Goal: Transaction & Acquisition: Book appointment/travel/reservation

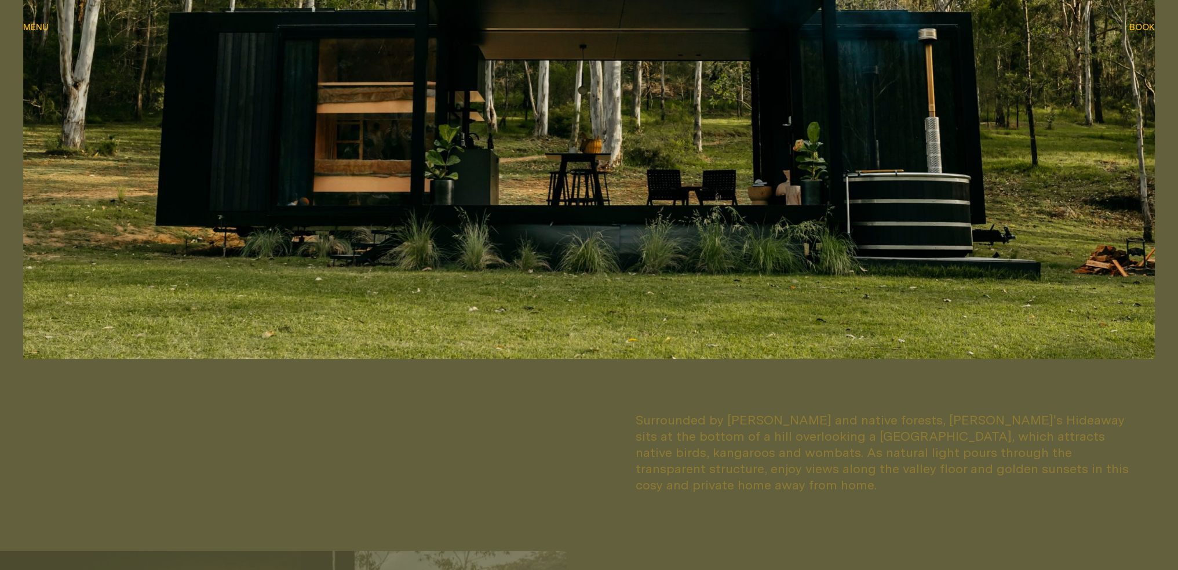
scroll to position [927, 0]
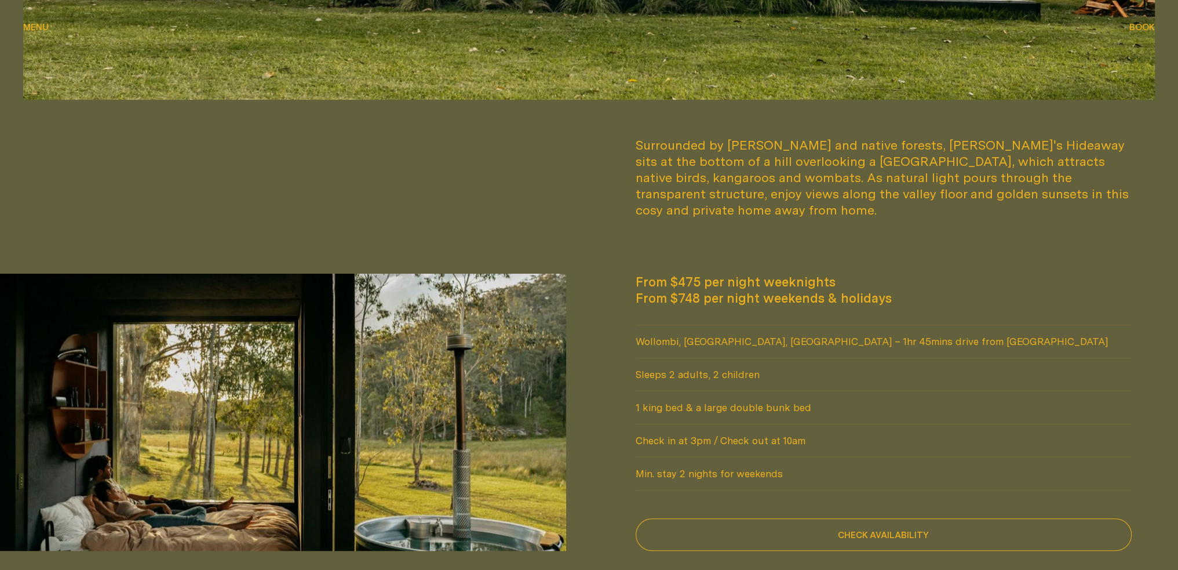
click at [1138, 25] on div "Book Book" at bounding box center [1143, 27] width 26 height 9
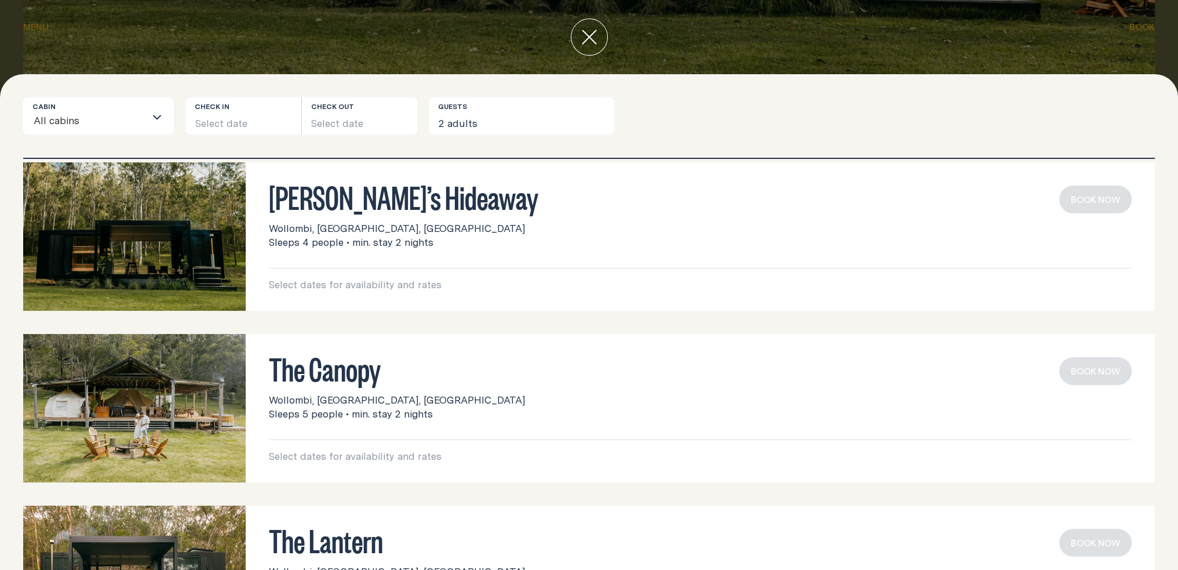
scroll to position [0, 0]
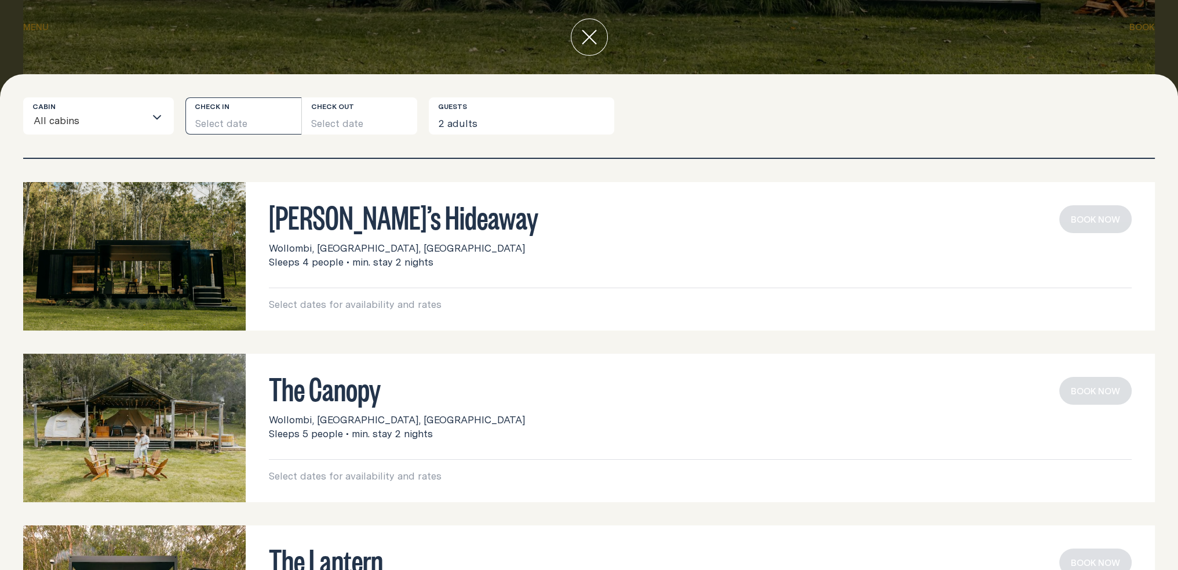
click at [255, 113] on button "Select date" at bounding box center [243, 115] width 116 height 37
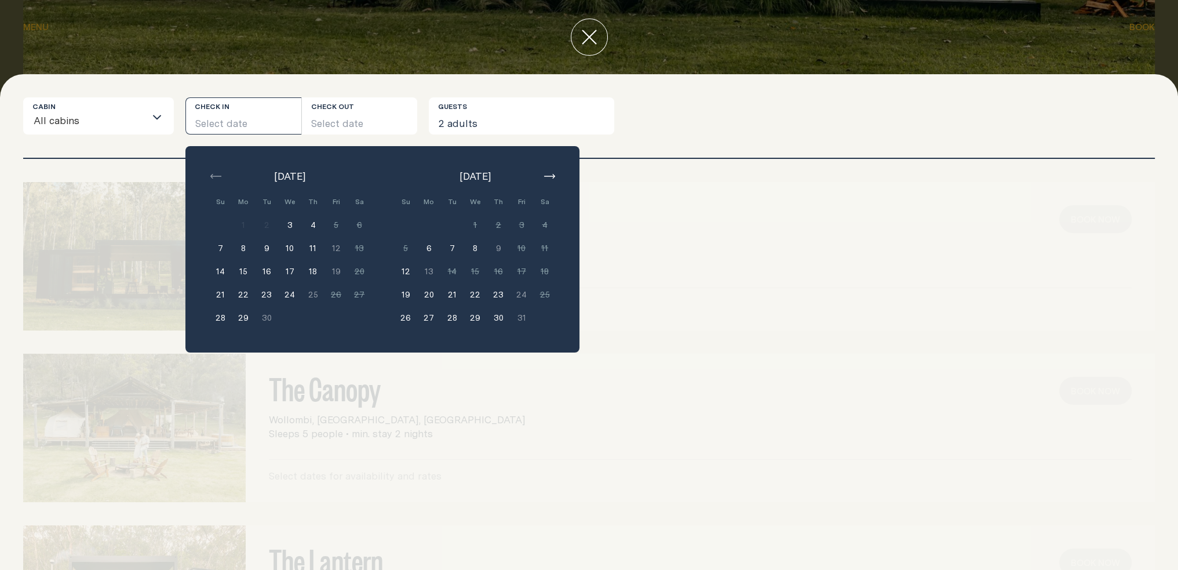
click at [550, 175] on icon "button" at bounding box center [549, 176] width 11 height 5
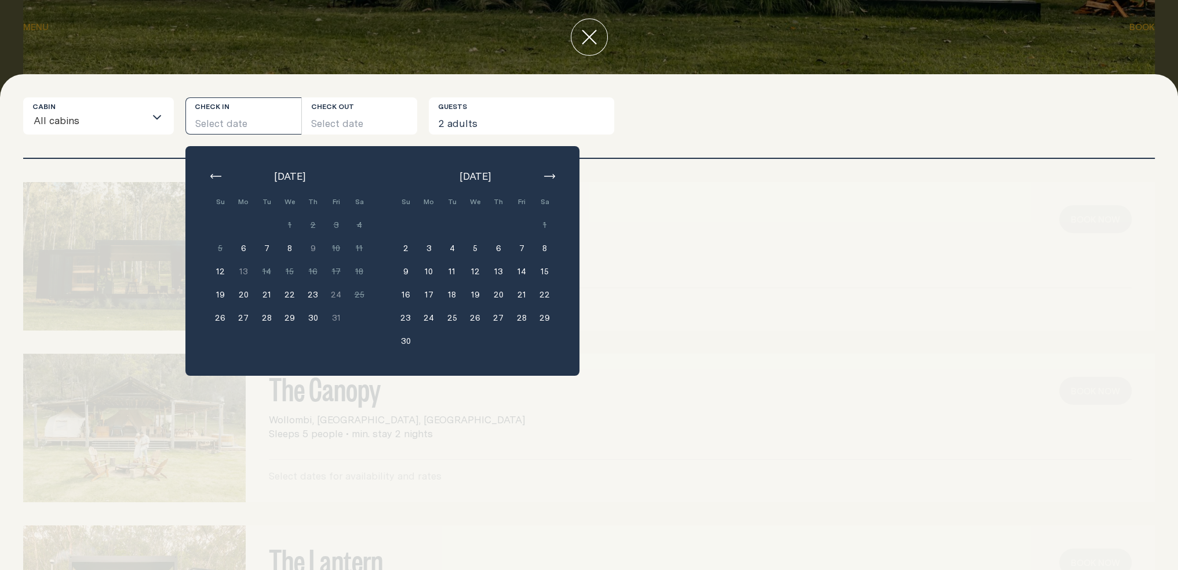
click at [521, 316] on button "28" at bounding box center [521, 317] width 23 height 23
click at [403, 341] on button "30" at bounding box center [405, 340] width 23 height 23
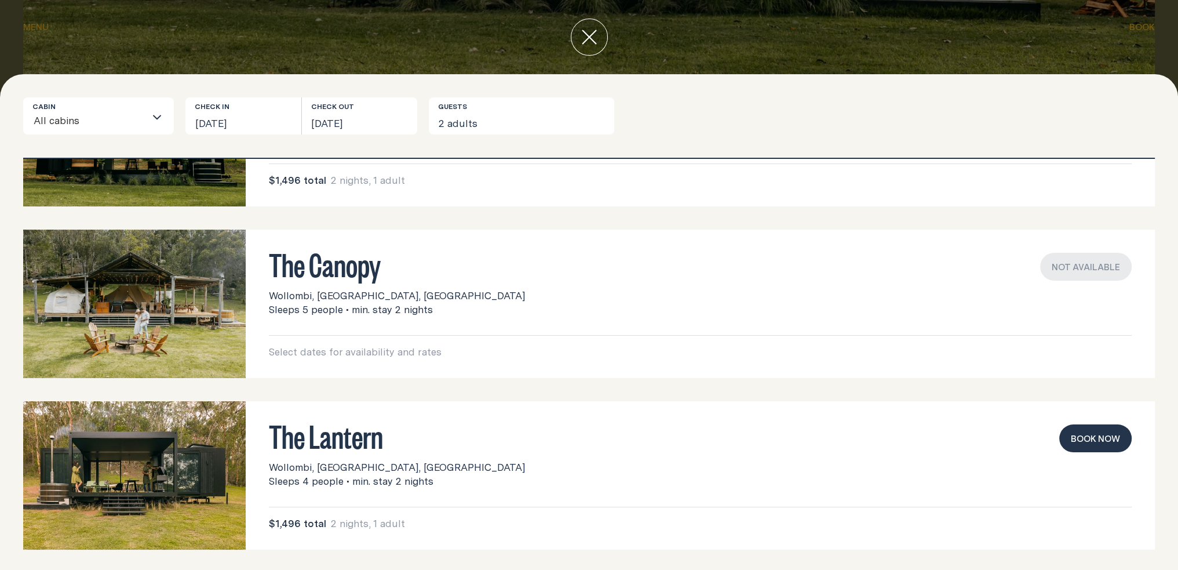
scroll to position [126, 0]
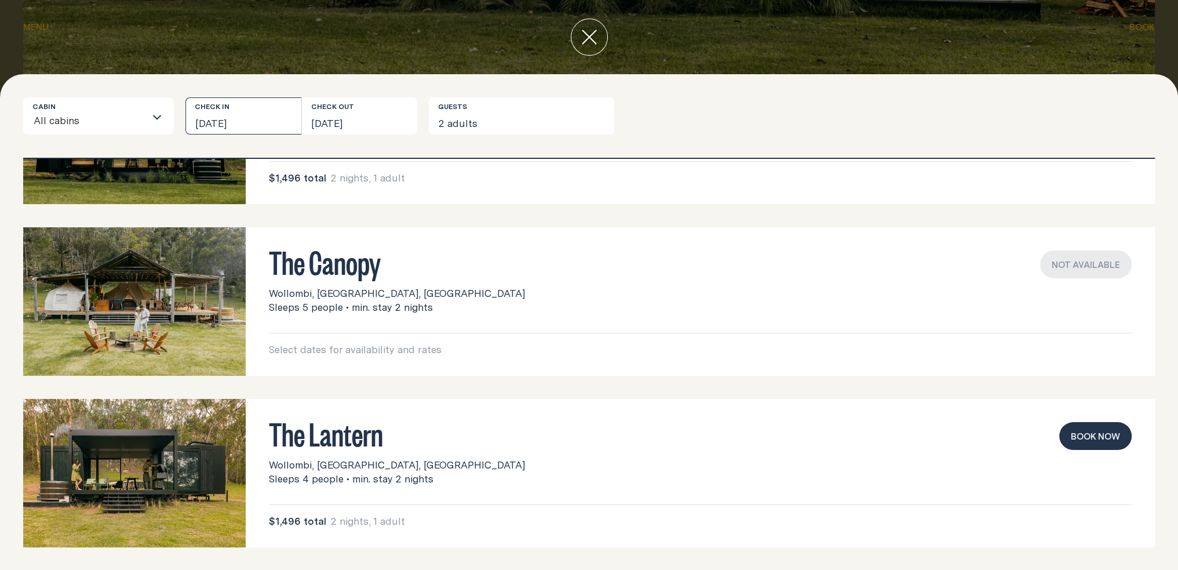
click at [250, 123] on button "[DATE]" at bounding box center [243, 115] width 116 height 37
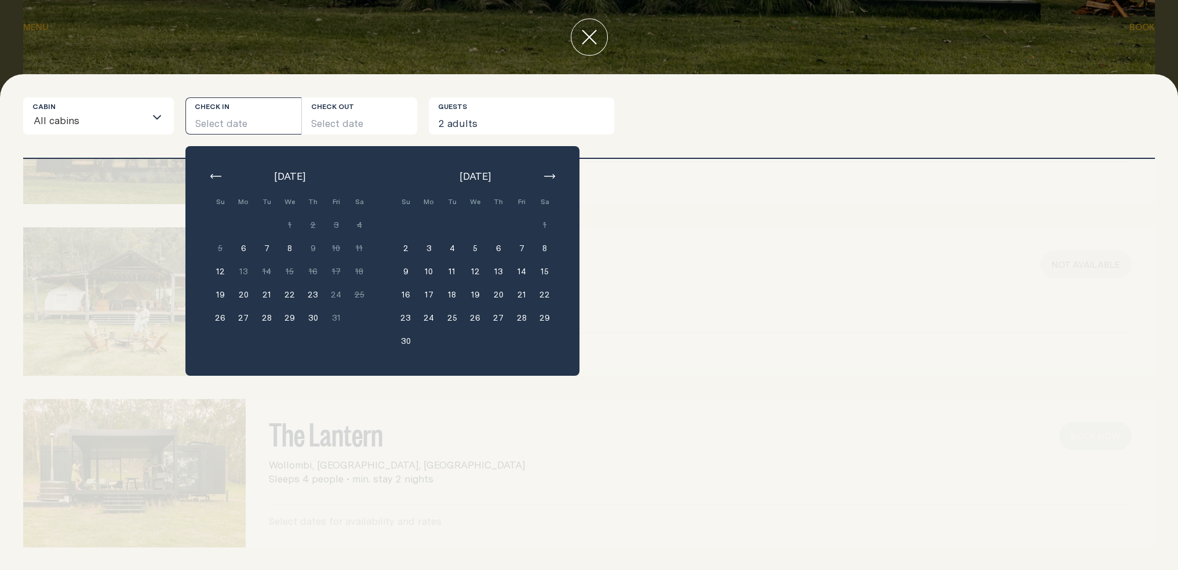
click at [547, 174] on icon "button" at bounding box center [549, 176] width 11 height 5
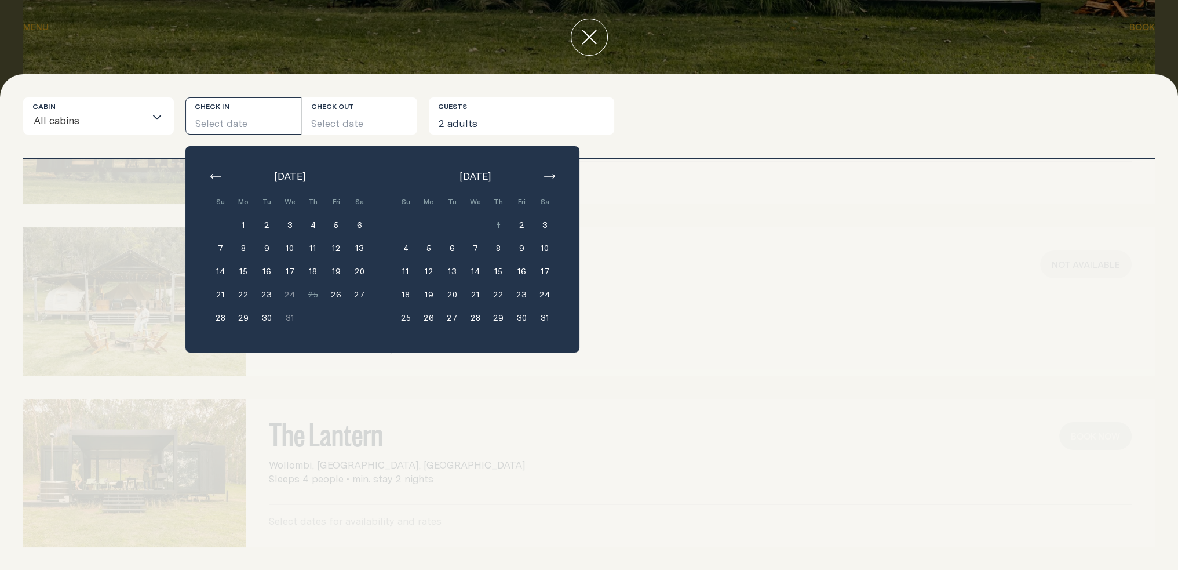
click at [551, 176] on icon "button" at bounding box center [549, 176] width 11 height 5
drag, startPoint x: 522, startPoint y: 247, endPoint x: 493, endPoint y: 255, distance: 29.4
click at [522, 247] on button "13" at bounding box center [521, 247] width 23 height 23
click at [406, 274] on button "15" at bounding box center [405, 271] width 23 height 23
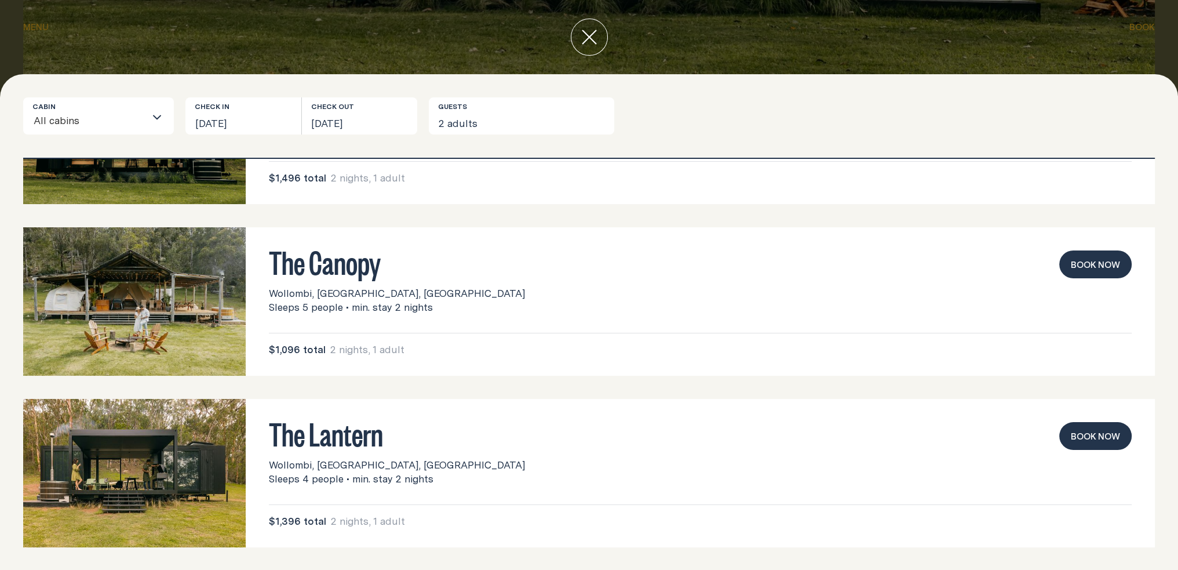
scroll to position [0, 0]
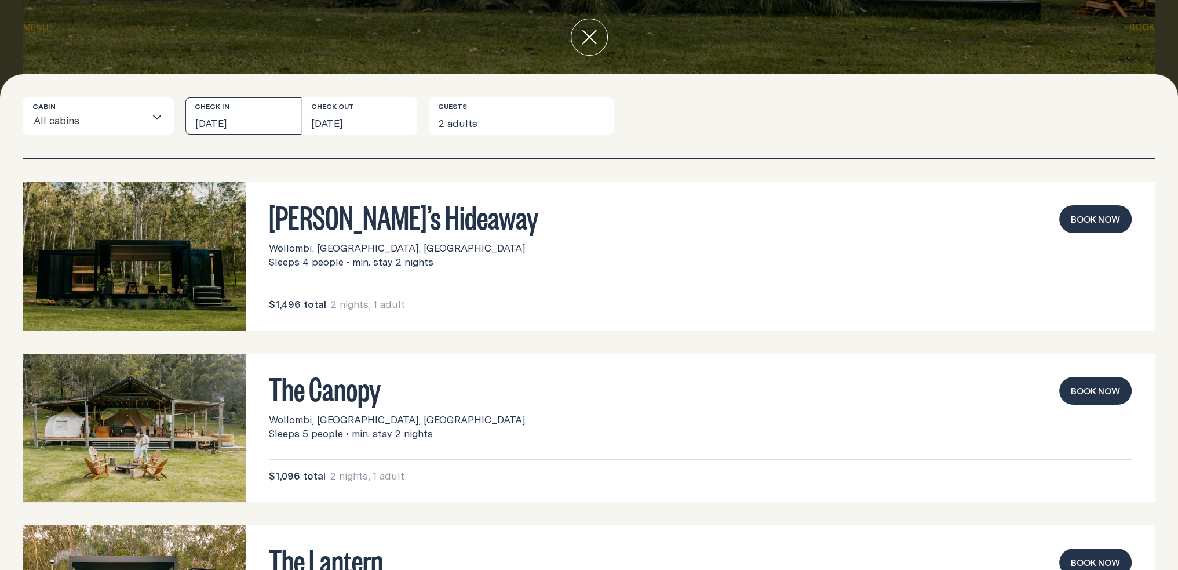
click at [235, 119] on button "[DATE]" at bounding box center [243, 115] width 116 height 37
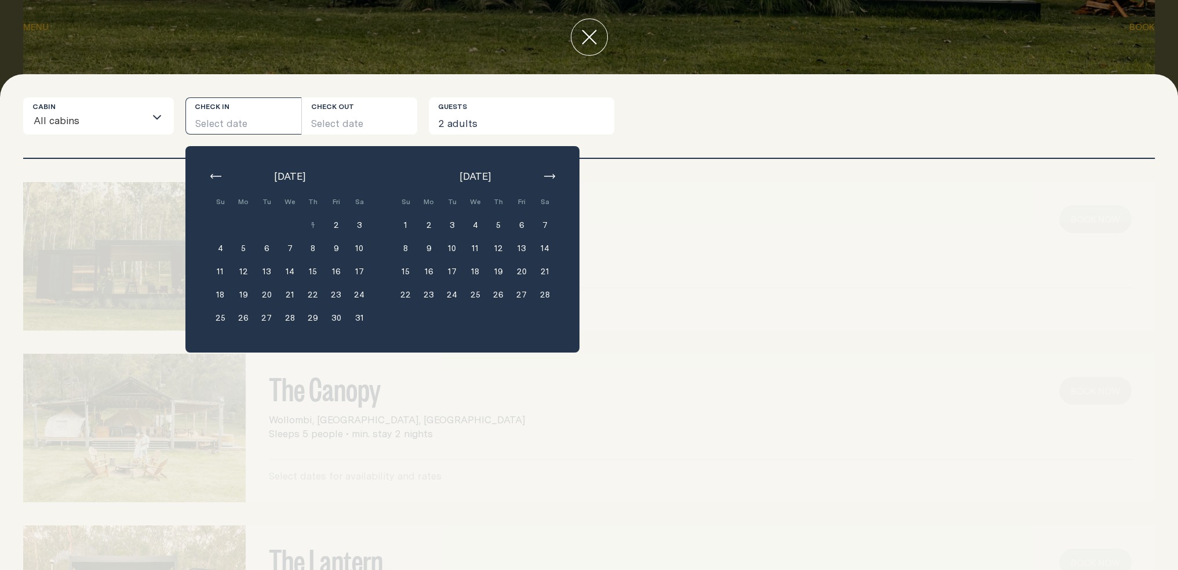
click at [203, 184] on div "[DATE] Su Mo Tu We Th Fri Sa Min. 2 nights 1 Min. 2 nights 2 Min. 2 nights 3 Mi…" at bounding box center [382, 249] width 394 height 206
click at [211, 183] on button "button" at bounding box center [216, 176] width 14 height 14
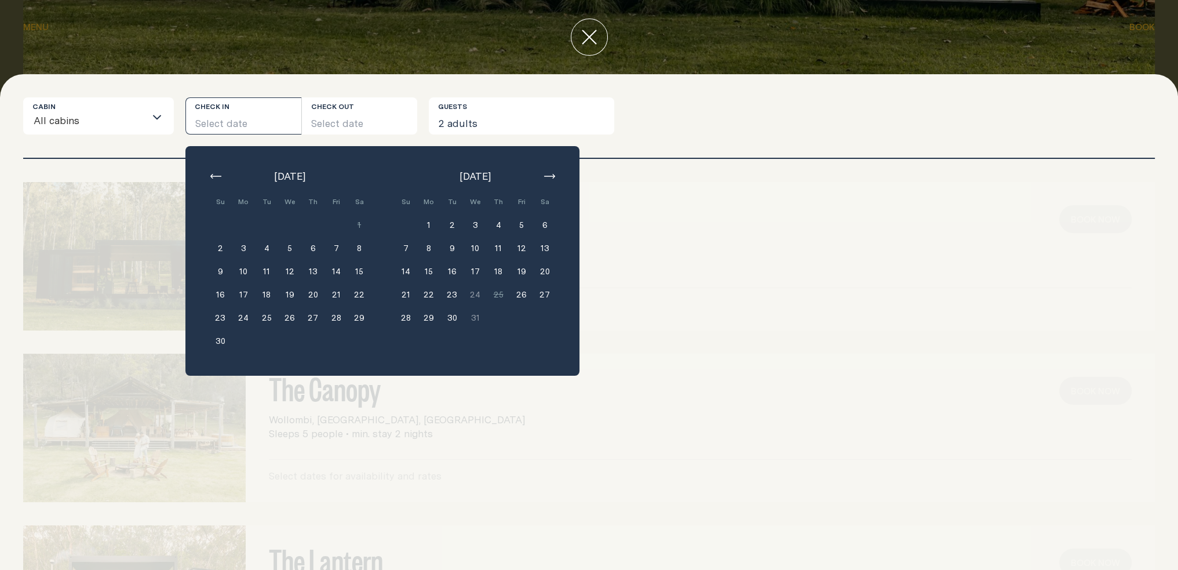
click at [315, 316] on button "27" at bounding box center [312, 317] width 23 height 23
click at [315, 318] on button "27" at bounding box center [312, 317] width 23 height 23
click at [338, 317] on button "28" at bounding box center [336, 317] width 23 height 23
click at [218, 344] on button "30" at bounding box center [220, 340] width 23 height 23
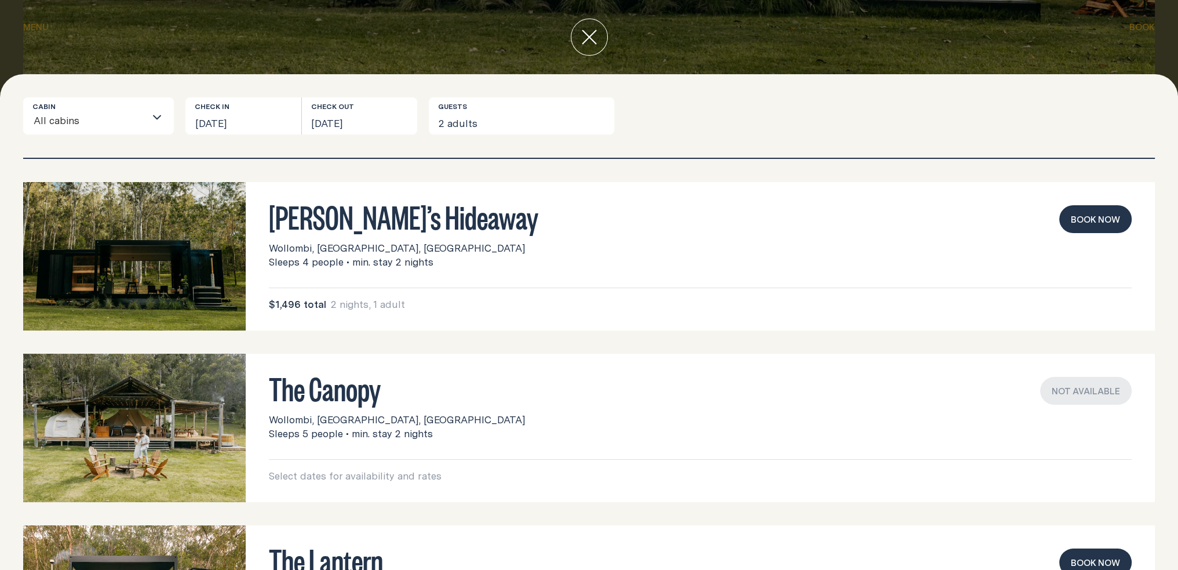
click at [347, 220] on h3 "[PERSON_NAME]’s Hideaway" at bounding box center [700, 216] width 863 height 22
click at [190, 247] on img at bounding box center [134, 256] width 223 height 148
click at [407, 281] on div "[PERSON_NAME]’s Hideaway Wollombi, [GEOGRAPHIC_DATA], [GEOGRAPHIC_DATA] Sleeps …" at bounding box center [700, 258] width 863 height 106
click at [1073, 214] on button "Book now" at bounding box center [1096, 219] width 72 height 28
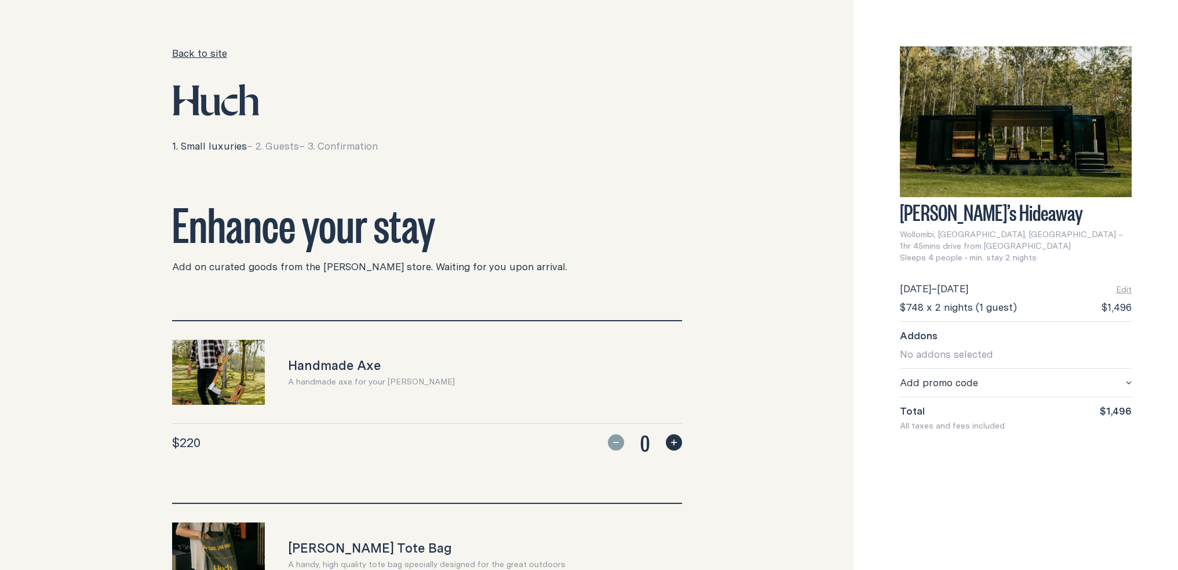
click at [211, 59] on link "Back to site" at bounding box center [199, 53] width 55 height 14
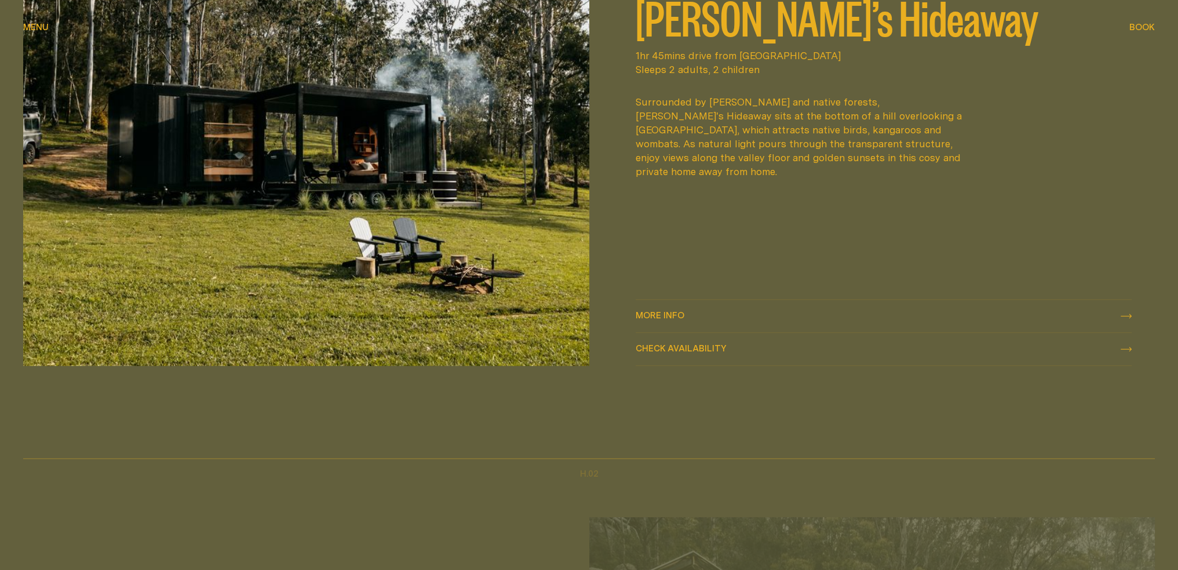
scroll to position [811, 0]
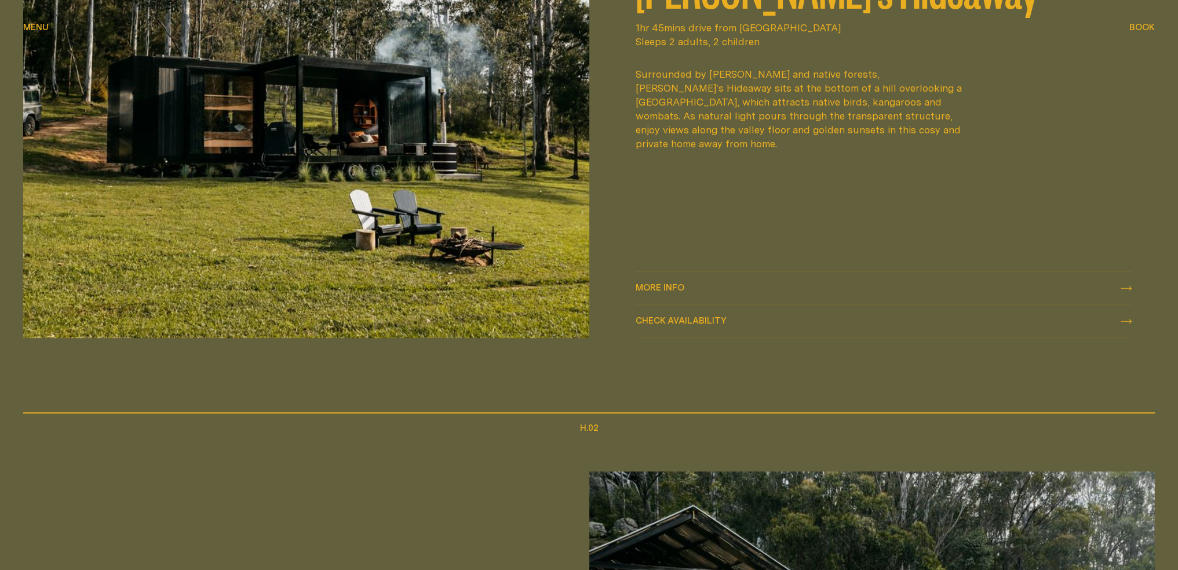
click at [1122, 292] on div "More info More info" at bounding box center [884, 288] width 497 height 14
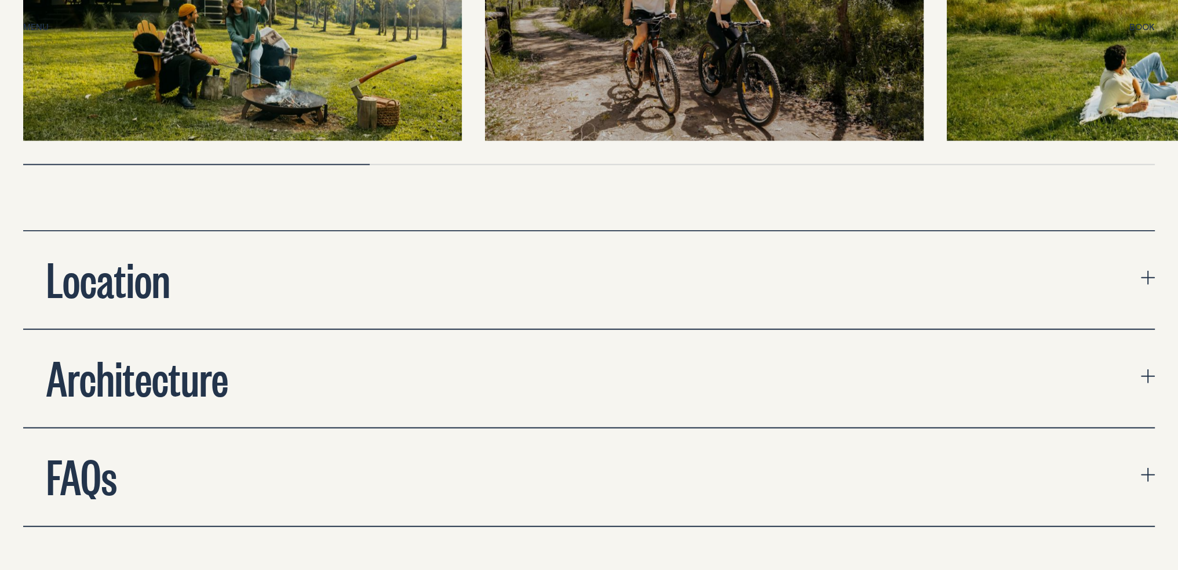
scroll to position [4057, 0]
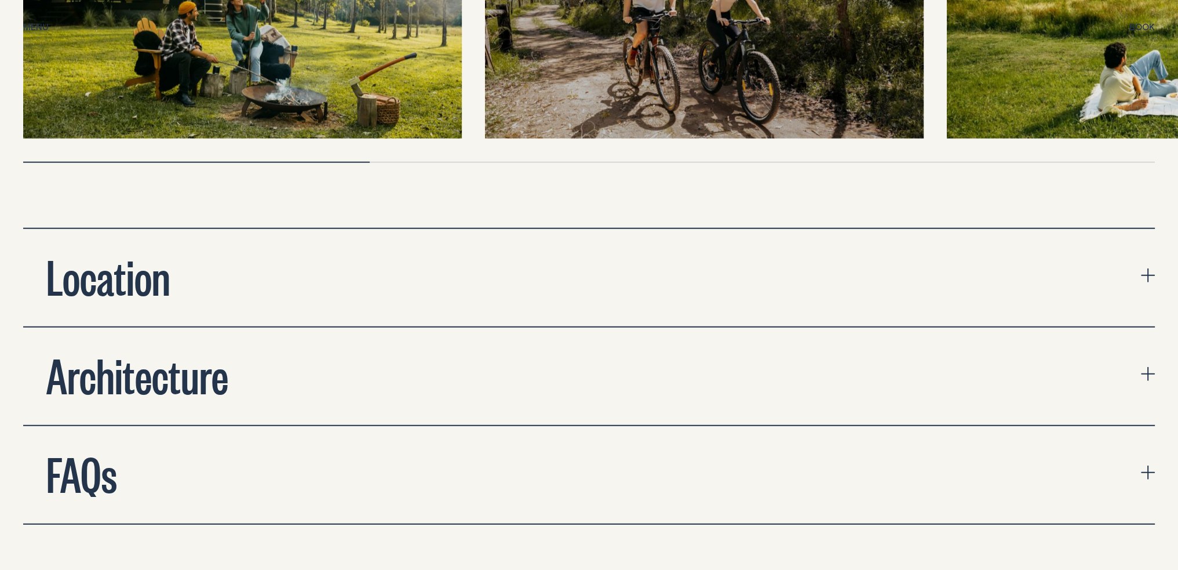
click at [1046, 271] on button "Location" at bounding box center [589, 277] width 1132 height 97
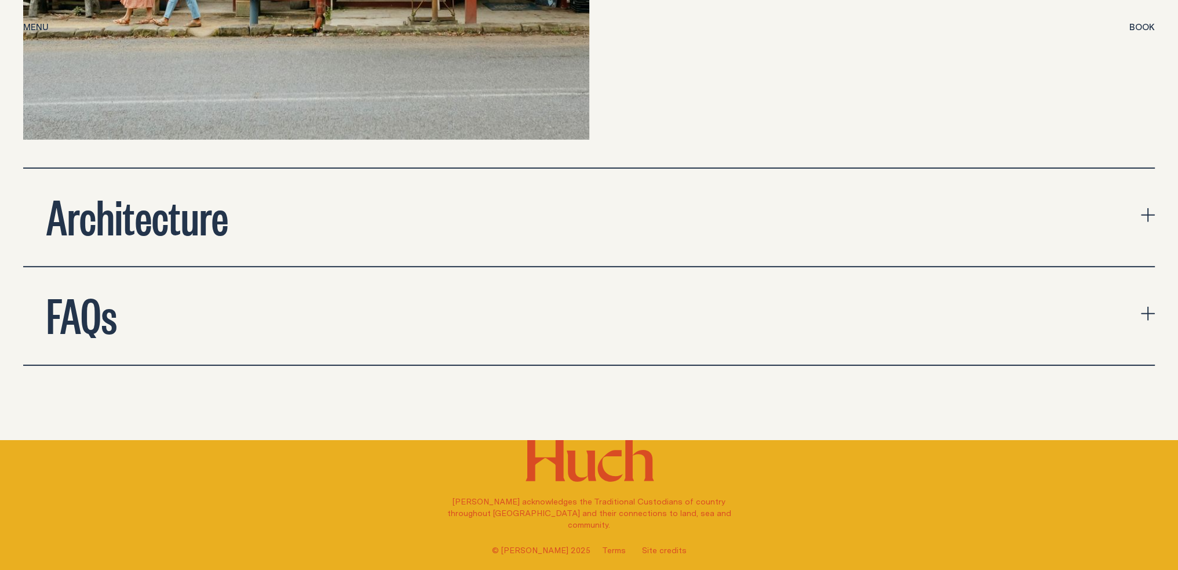
scroll to position [4811, 0]
click at [1039, 316] on button "FAQs" at bounding box center [589, 315] width 1132 height 97
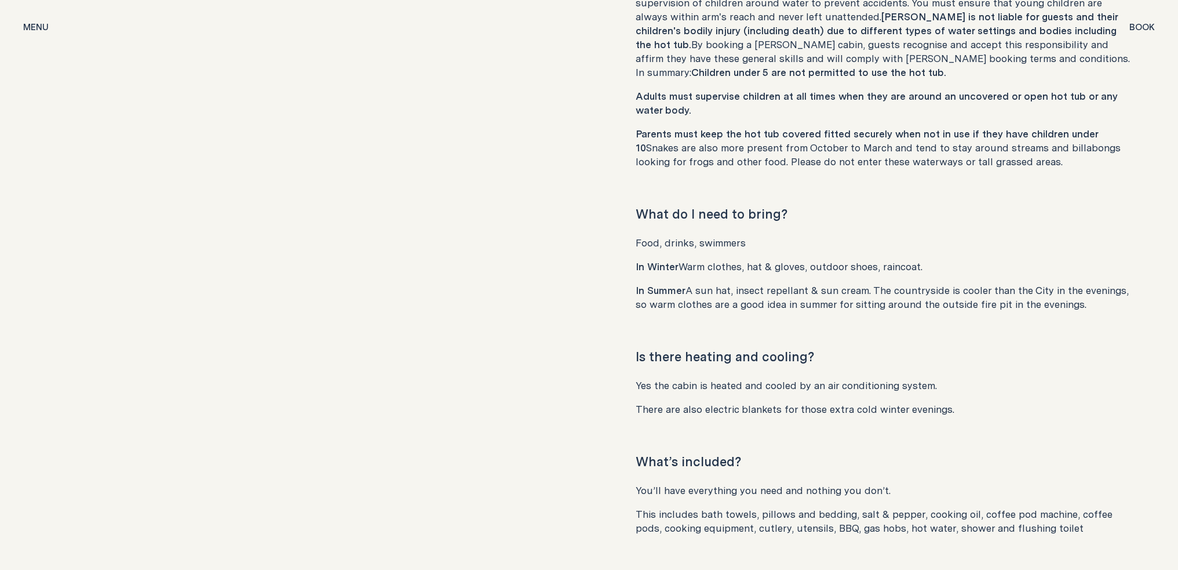
scroll to position [6086, 0]
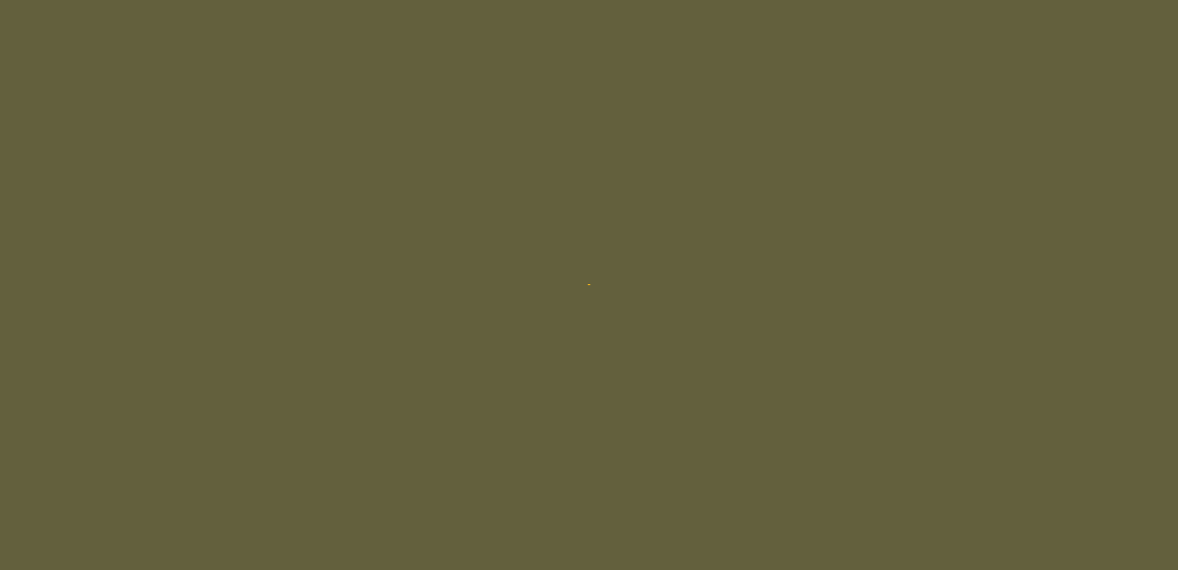
scroll to position [927, 0]
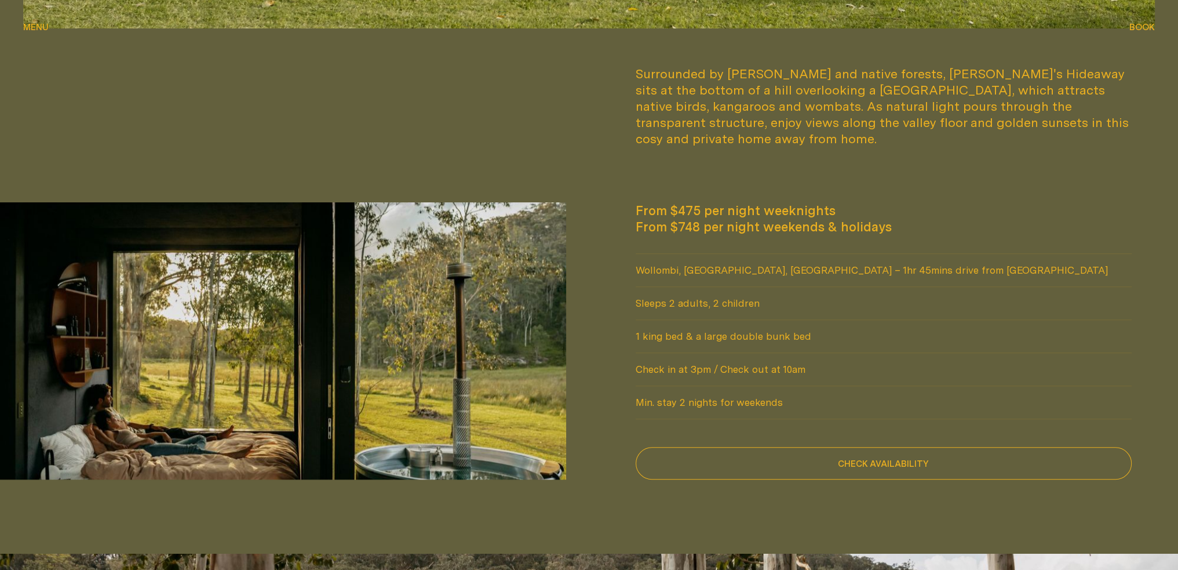
scroll to position [1043, 0]
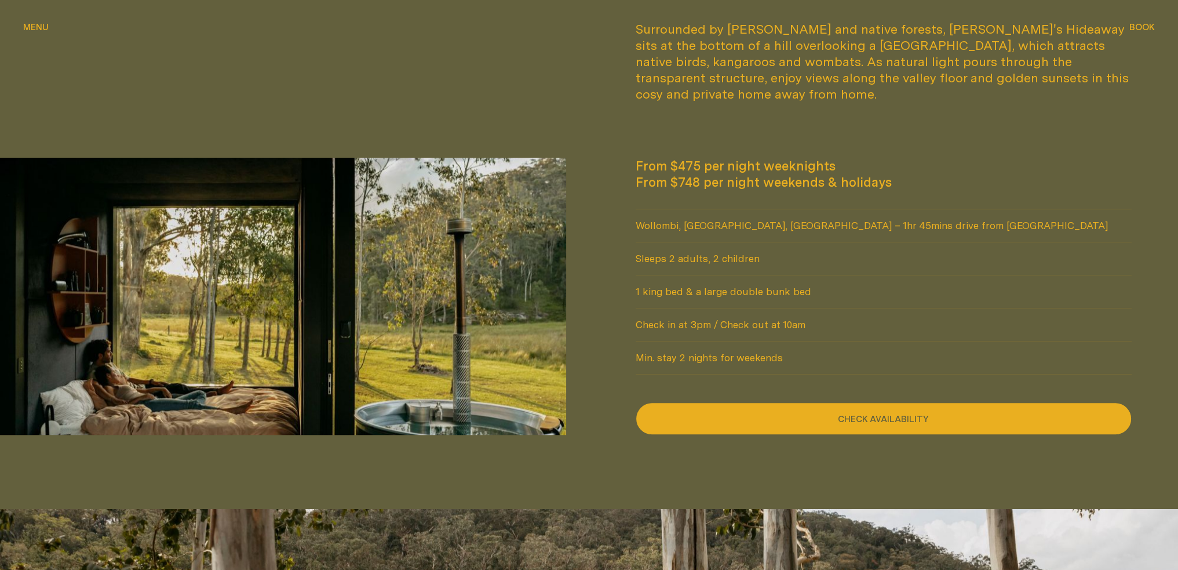
click at [883, 403] on button "Check availability" at bounding box center [884, 418] width 497 height 32
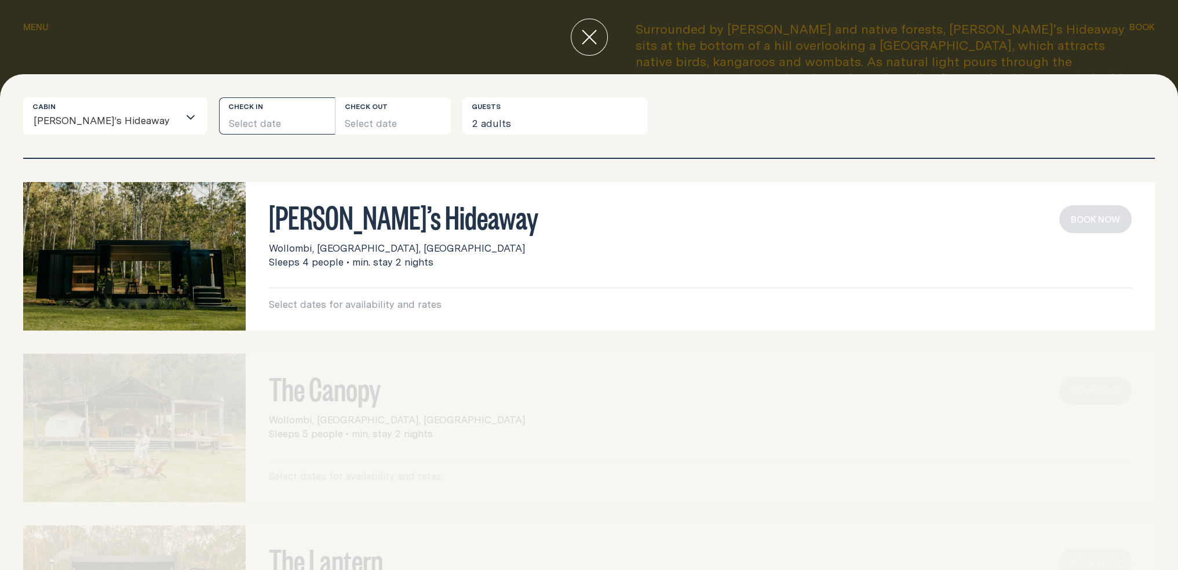
click at [219, 112] on button "Select date" at bounding box center [277, 115] width 116 height 37
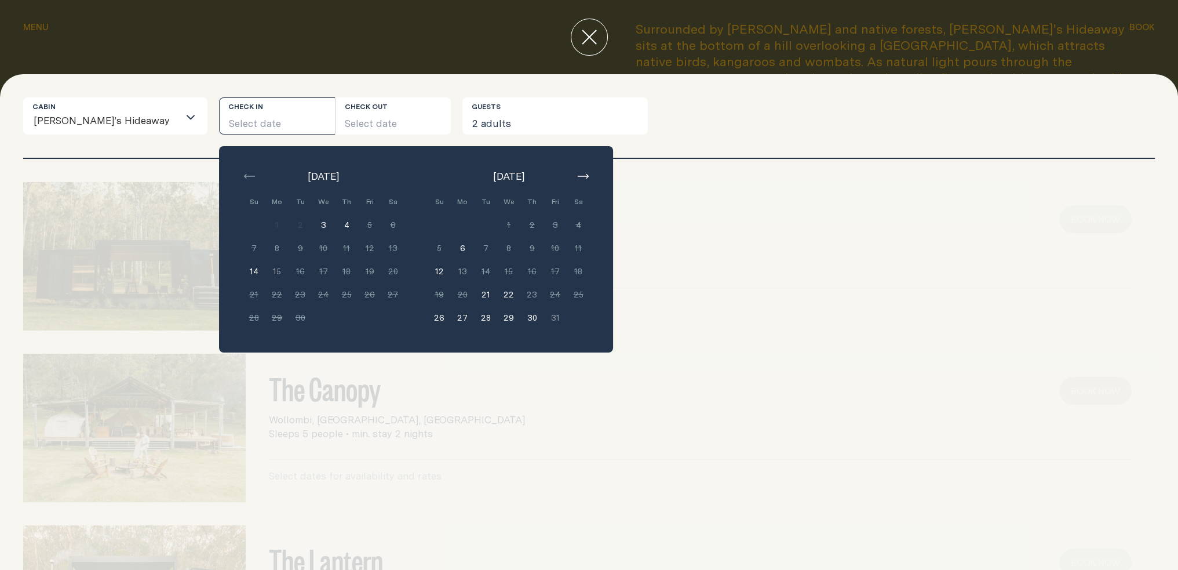
click at [576, 177] on button "button" at bounding box center [583, 176] width 14 height 14
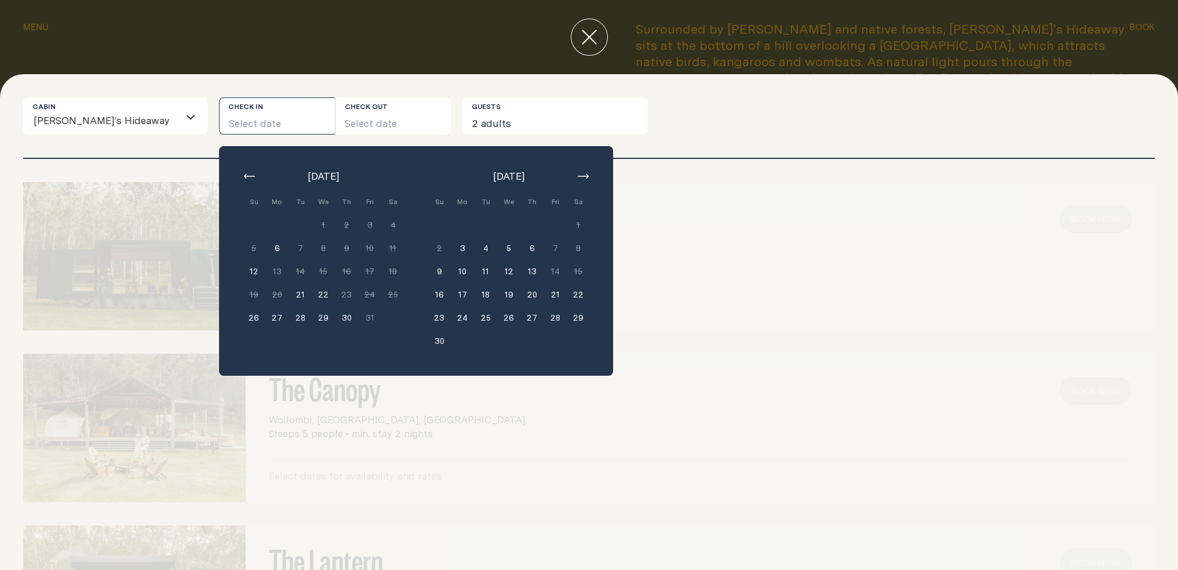
click at [544, 316] on button "28" at bounding box center [555, 317] width 23 height 23
click at [428, 343] on button "30" at bounding box center [439, 340] width 23 height 23
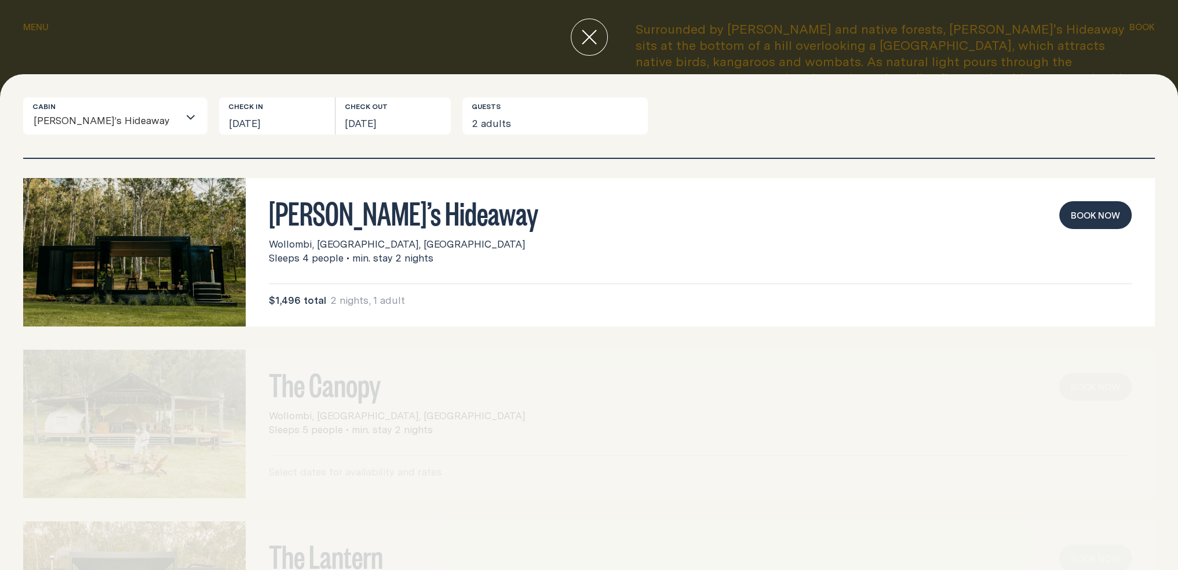
scroll to position [0, 0]
